Goal: Task Accomplishment & Management: Complete application form

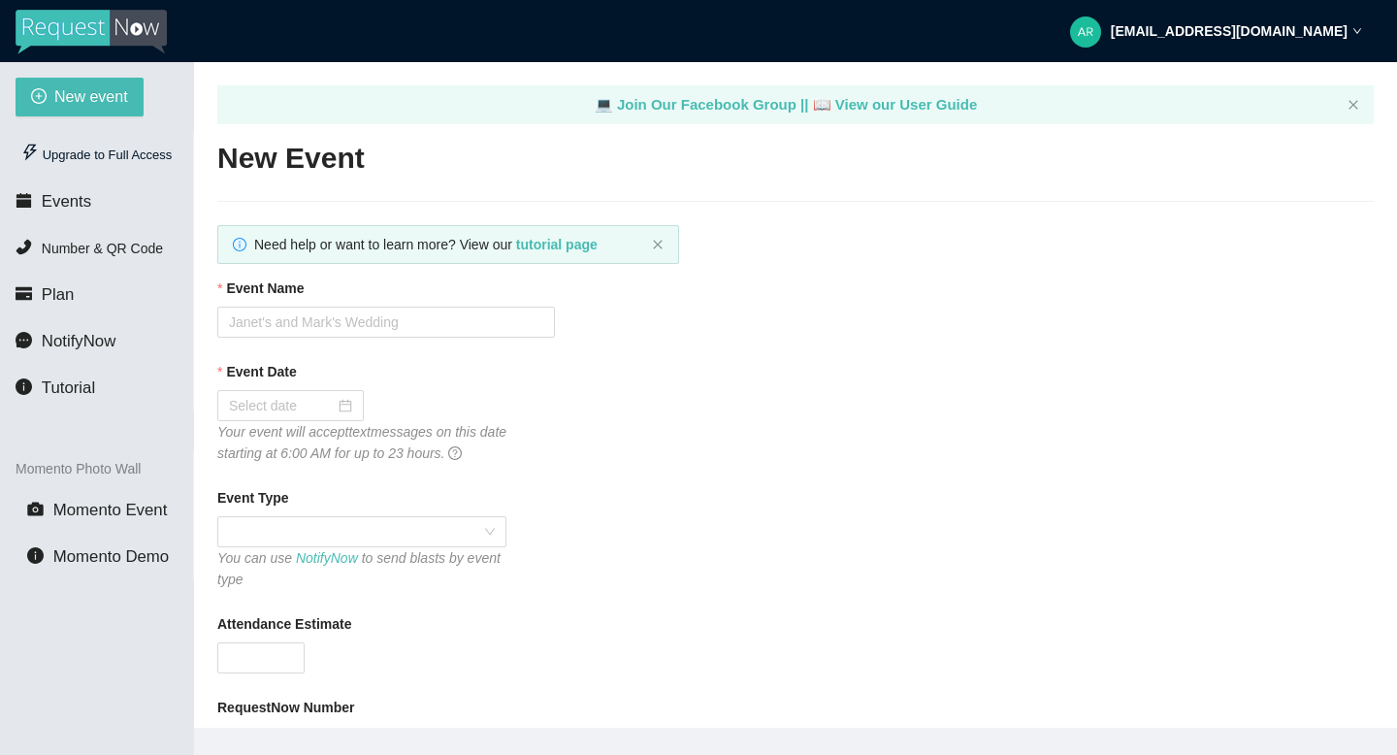
type textarea "[URL][DOMAIN_NAME]"
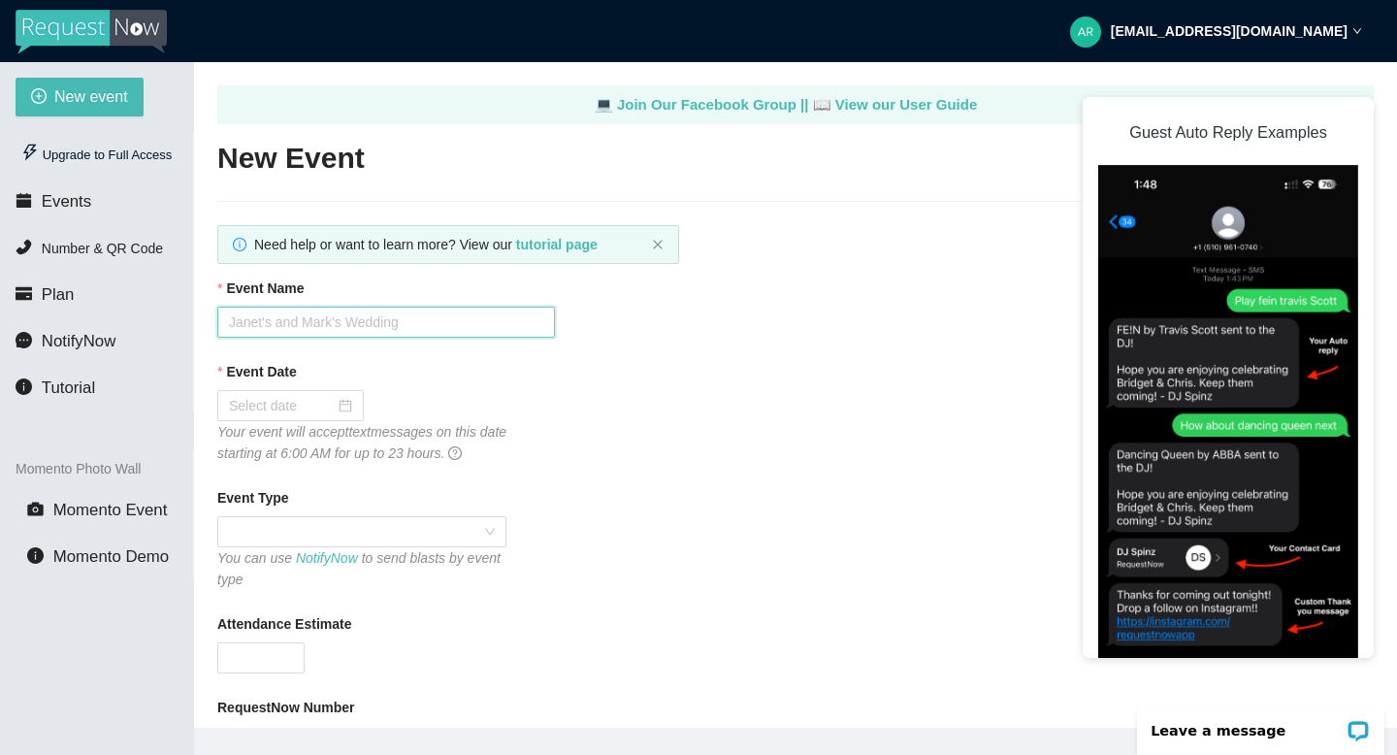
click at [406, 328] on input "Event Name" at bounding box center [386, 321] width 338 height 31
type input "[PERSON_NAME]'s Couple Shower"
click at [66, 302] on span "Plan" at bounding box center [58, 294] width 33 height 18
